Goal: Book appointment/travel/reservation

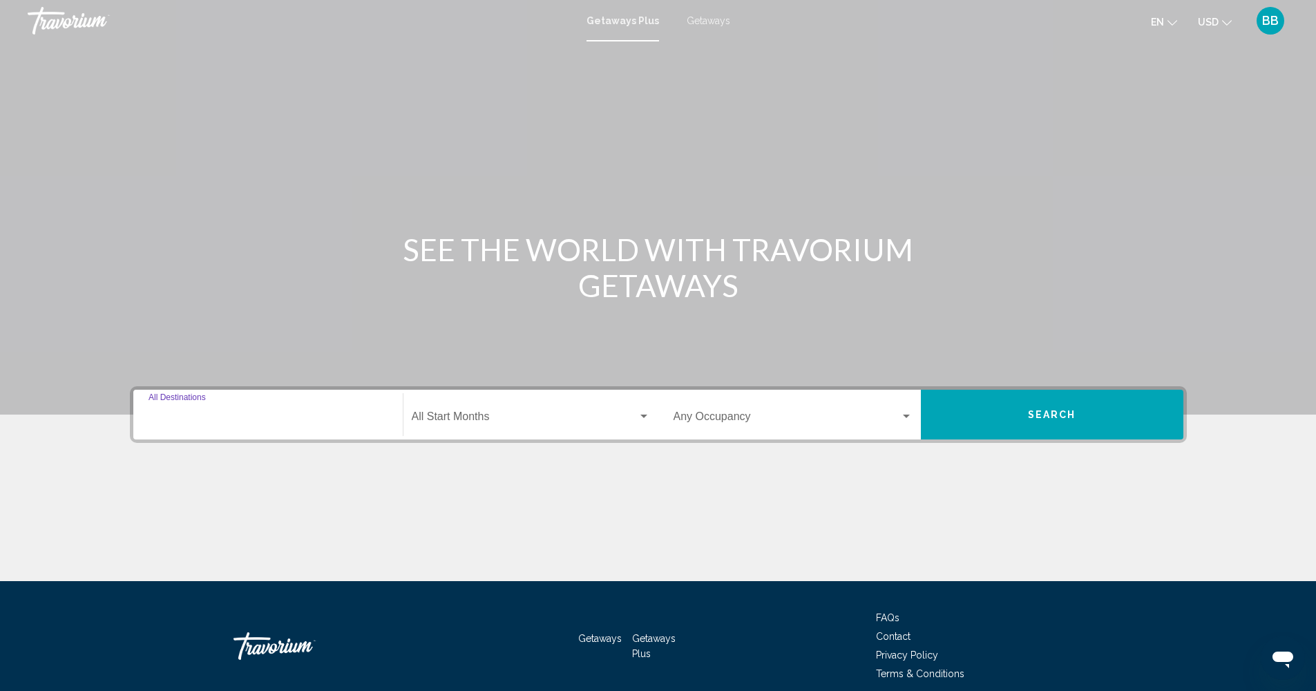
click at [216, 414] on input "Destination All Destinations" at bounding box center [268, 419] width 239 height 12
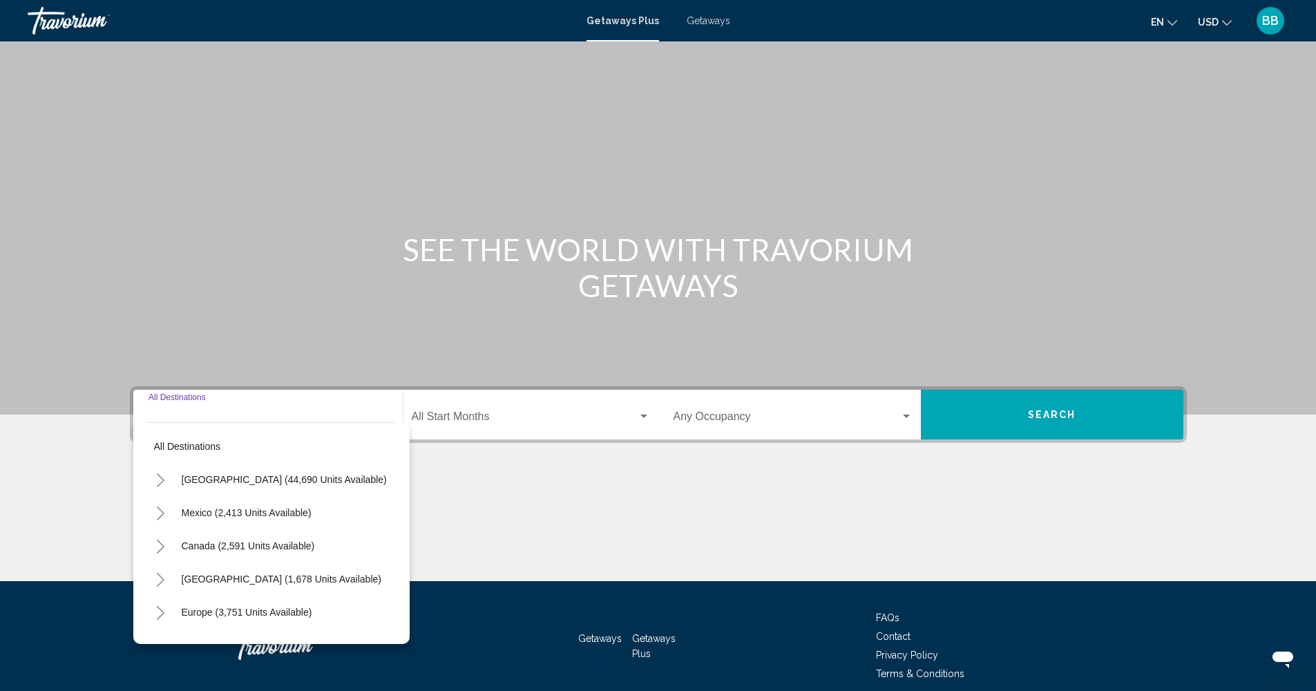
scroll to position [59, 0]
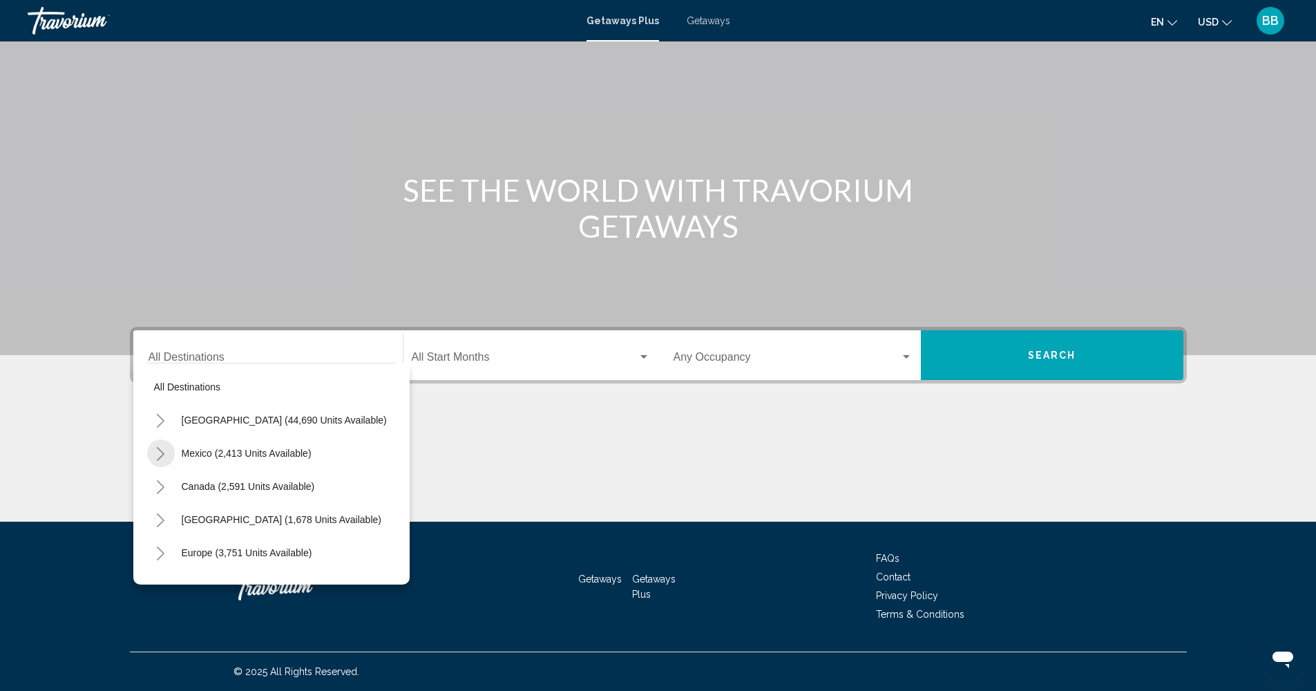
click at [163, 450] on icon "Toggle Mexico (2,413 units available)" at bounding box center [160, 454] width 10 height 14
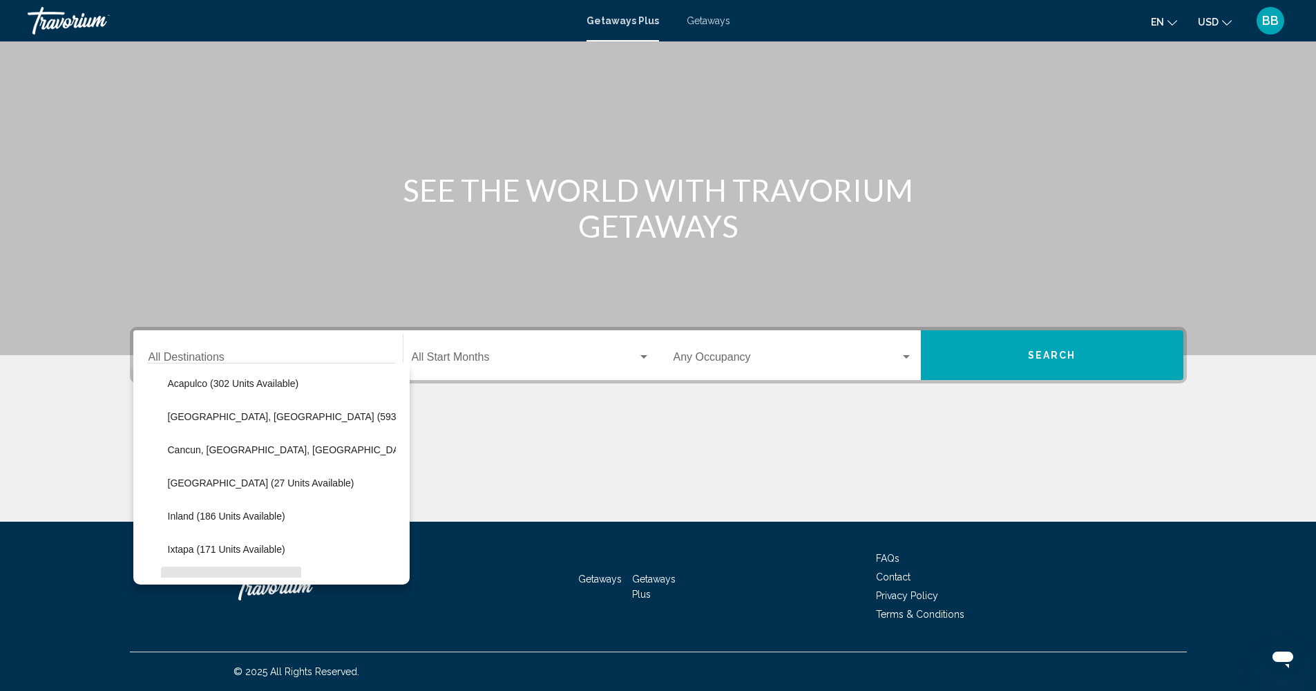
scroll to position [100, 0]
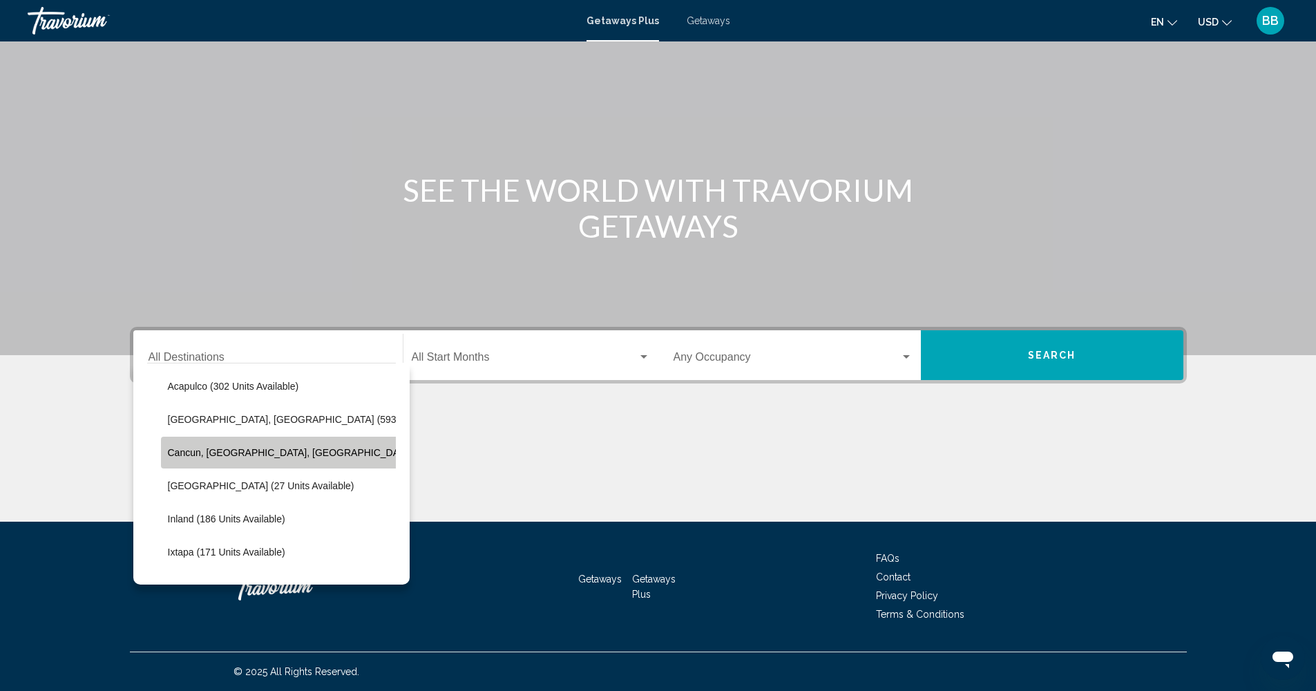
click at [247, 455] on span "Cancun, [GEOGRAPHIC_DATA], [GEOGRAPHIC_DATA] (350 units available)" at bounding box center [336, 452] width 337 height 11
type input "**********"
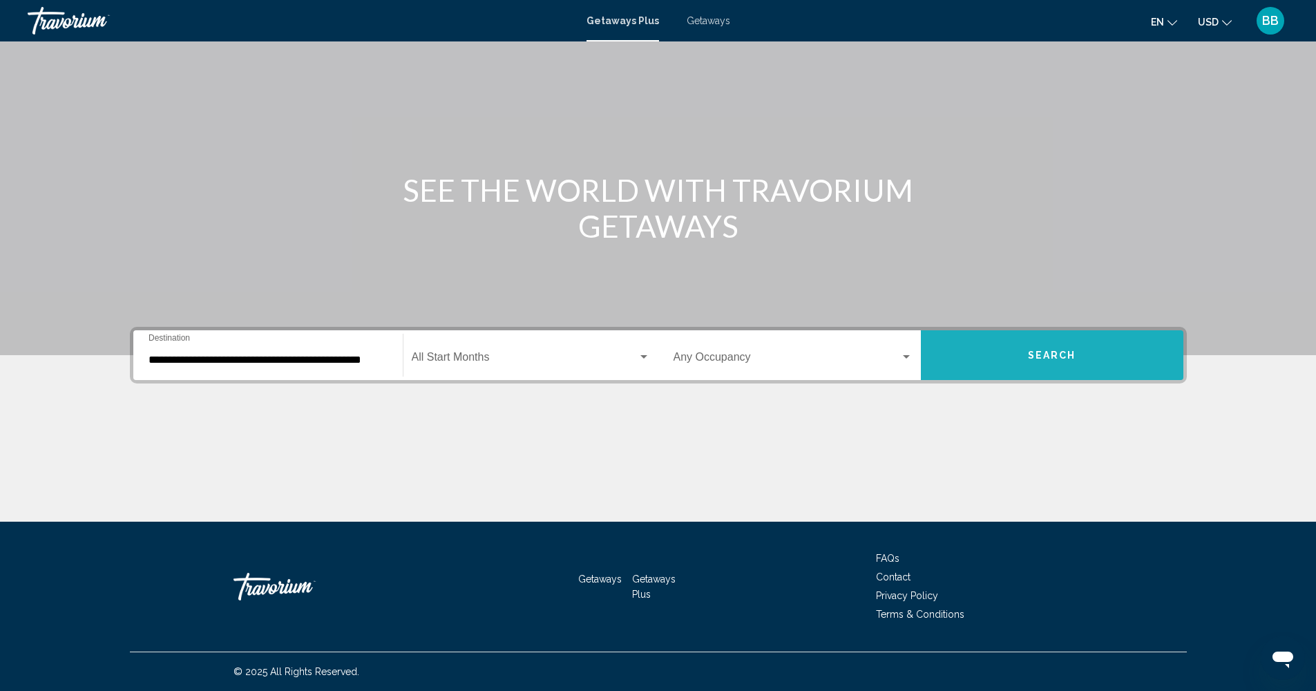
click at [1048, 352] on span "Search" at bounding box center [1052, 355] width 48 height 11
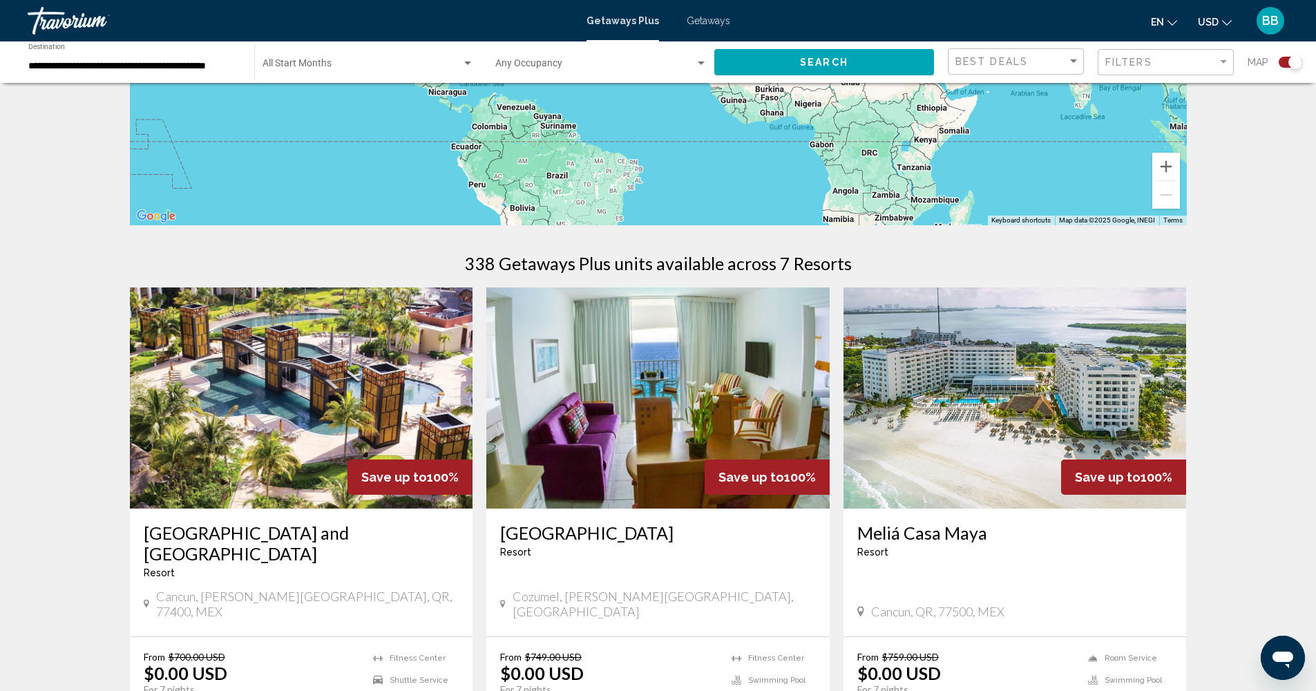
scroll to position [286, 0]
click at [995, 438] on img "Main content" at bounding box center [1015, 397] width 343 height 221
